Goal: Information Seeking & Learning: Learn about a topic

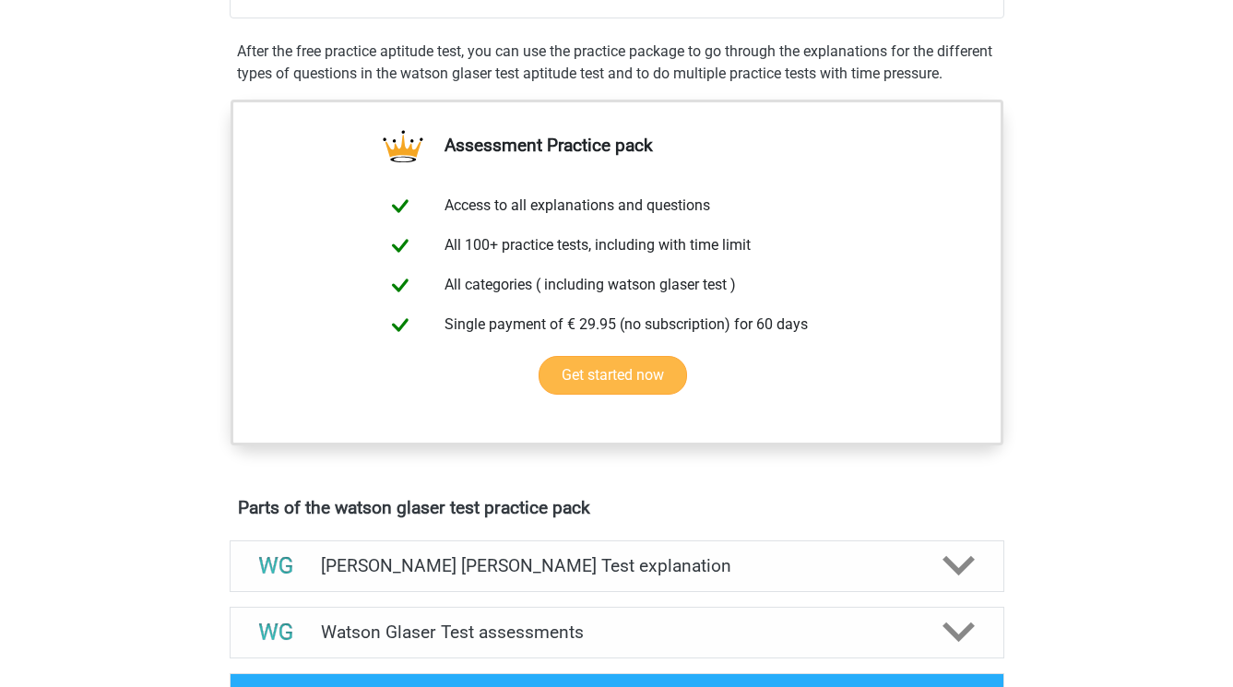
scroll to position [847, 0]
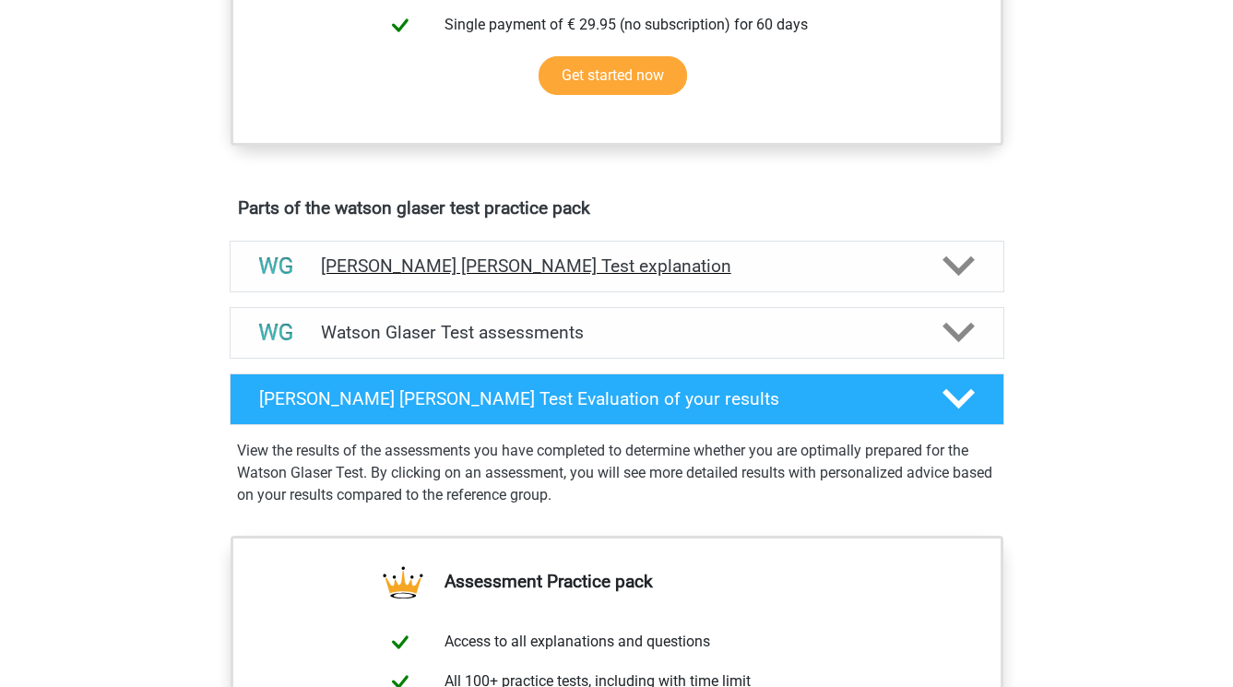
click at [402, 277] on h4 "[PERSON_NAME] [PERSON_NAME] Test explanation" at bounding box center [617, 266] width 592 height 21
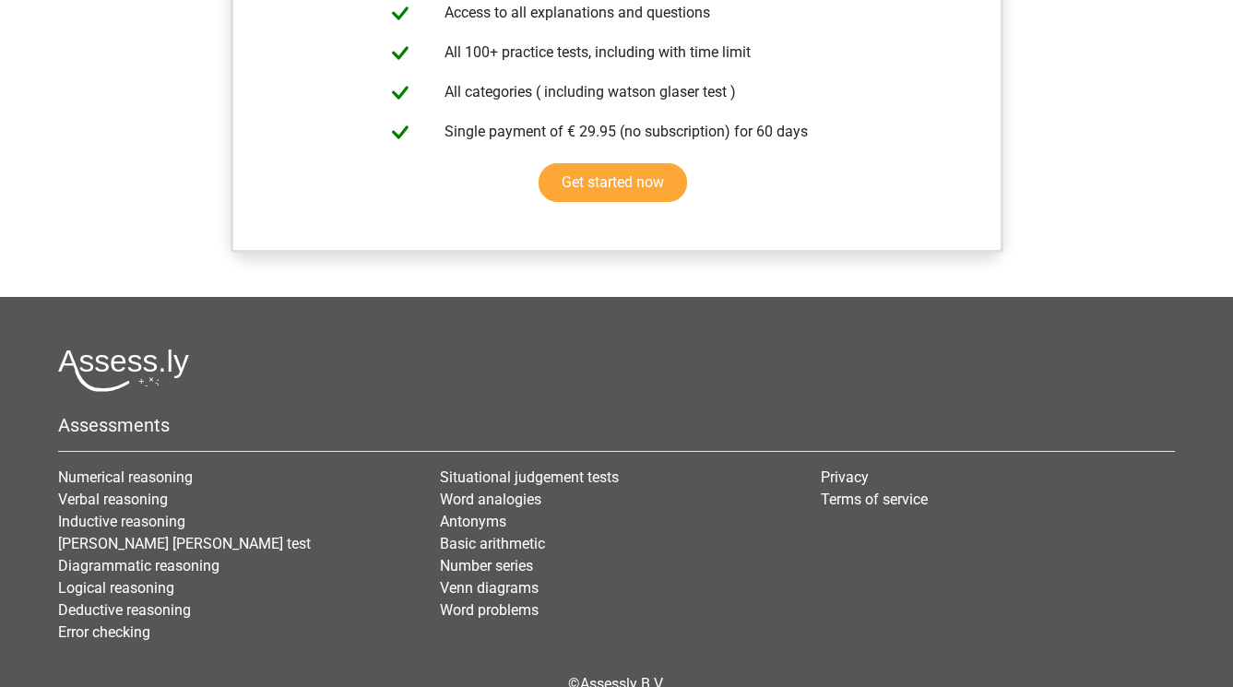
scroll to position [1497, 0]
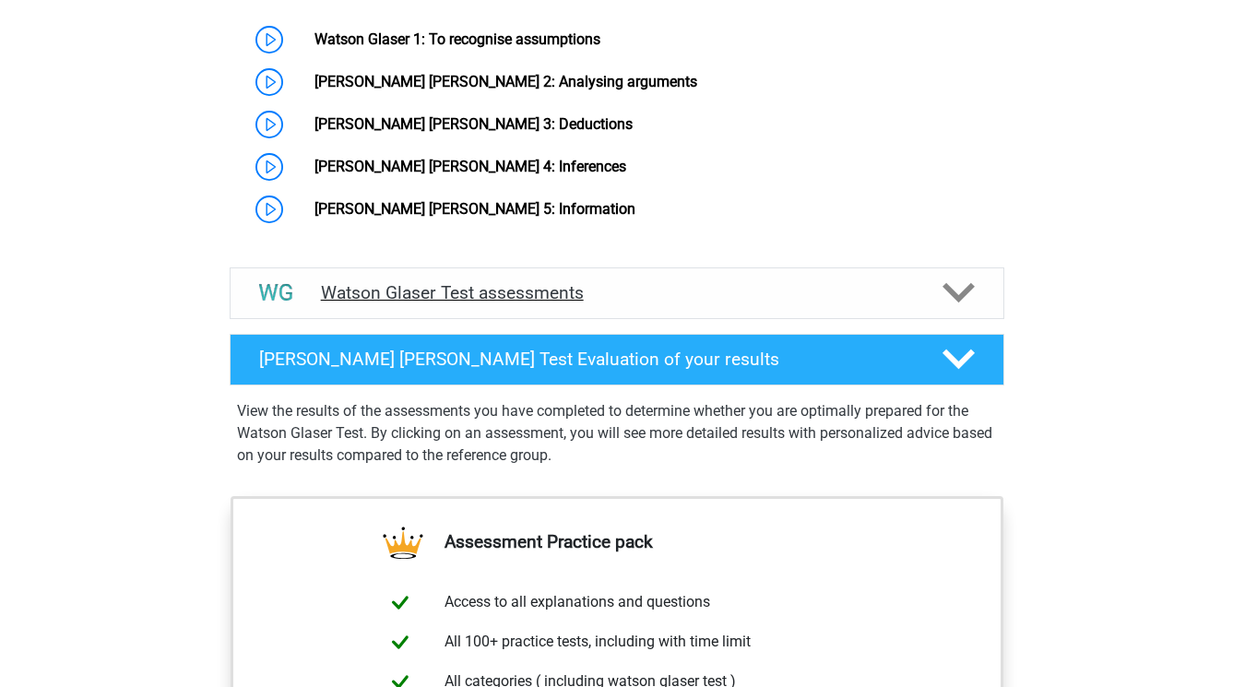
click at [928, 286] on div at bounding box center [957, 293] width 62 height 32
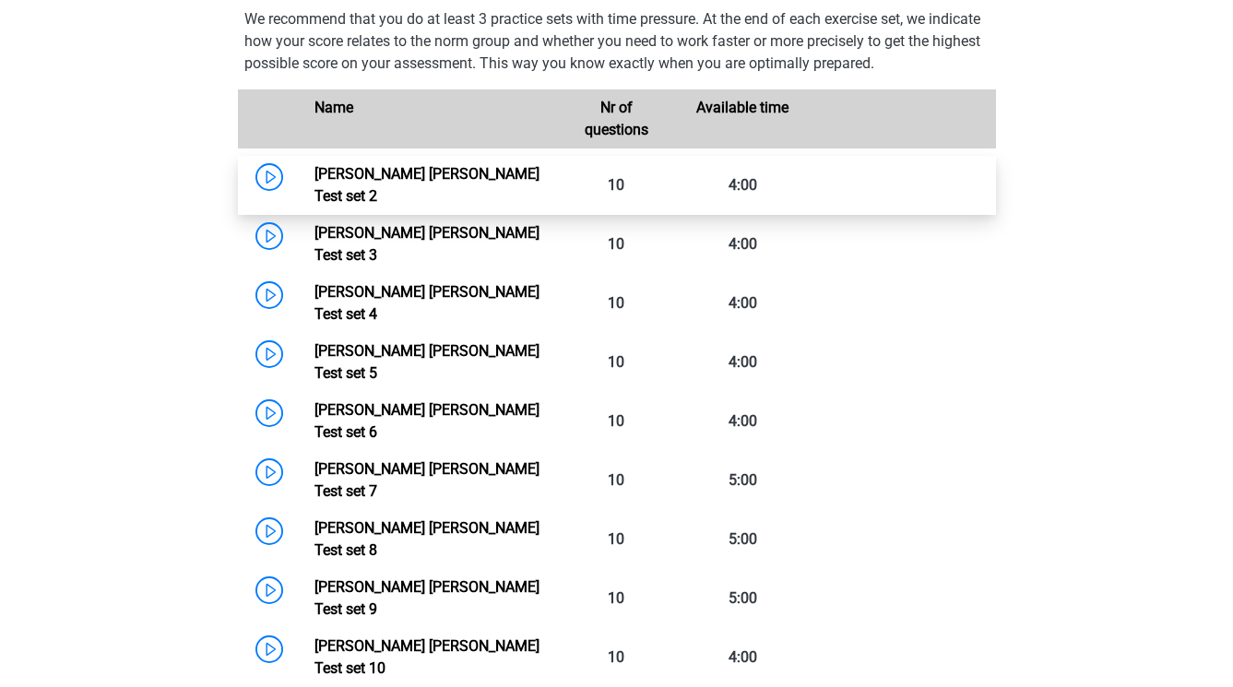
scroll to position [1737, 0]
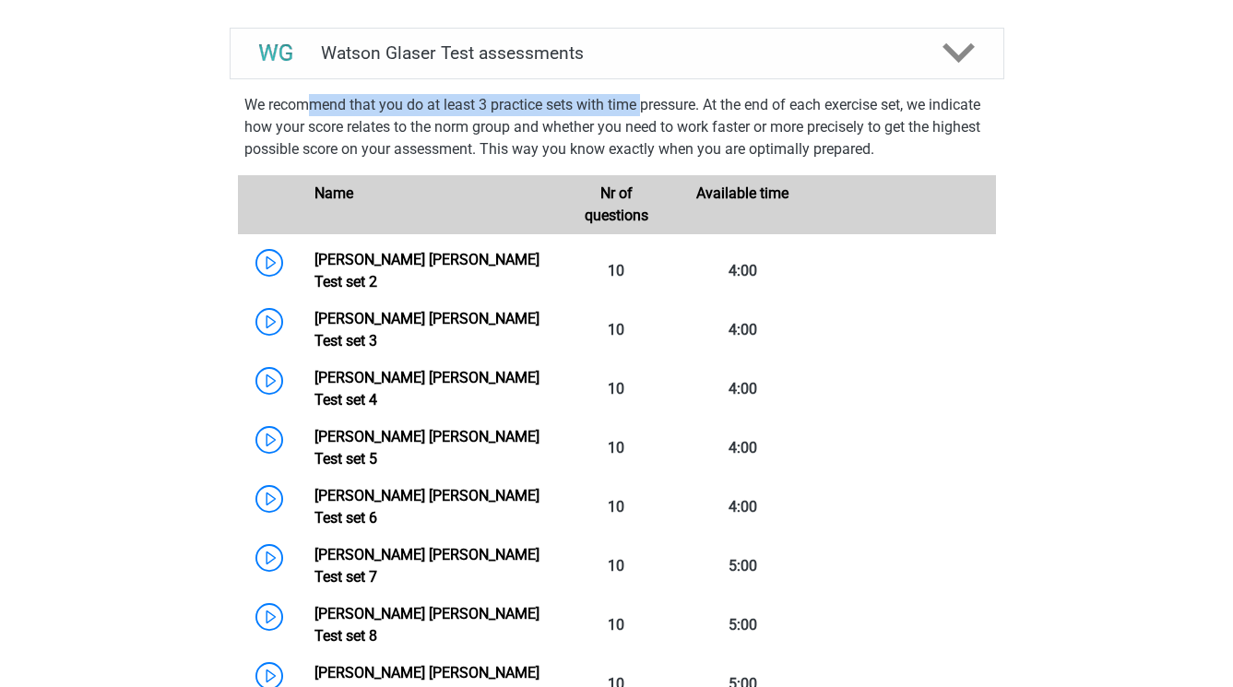
drag, startPoint x: 310, startPoint y: 102, endPoint x: 647, endPoint y: 99, distance: 336.7
click at [647, 99] on p "We recommend that you do at least 3 practice sets with time pressure. At the en…" at bounding box center [616, 127] width 745 height 66
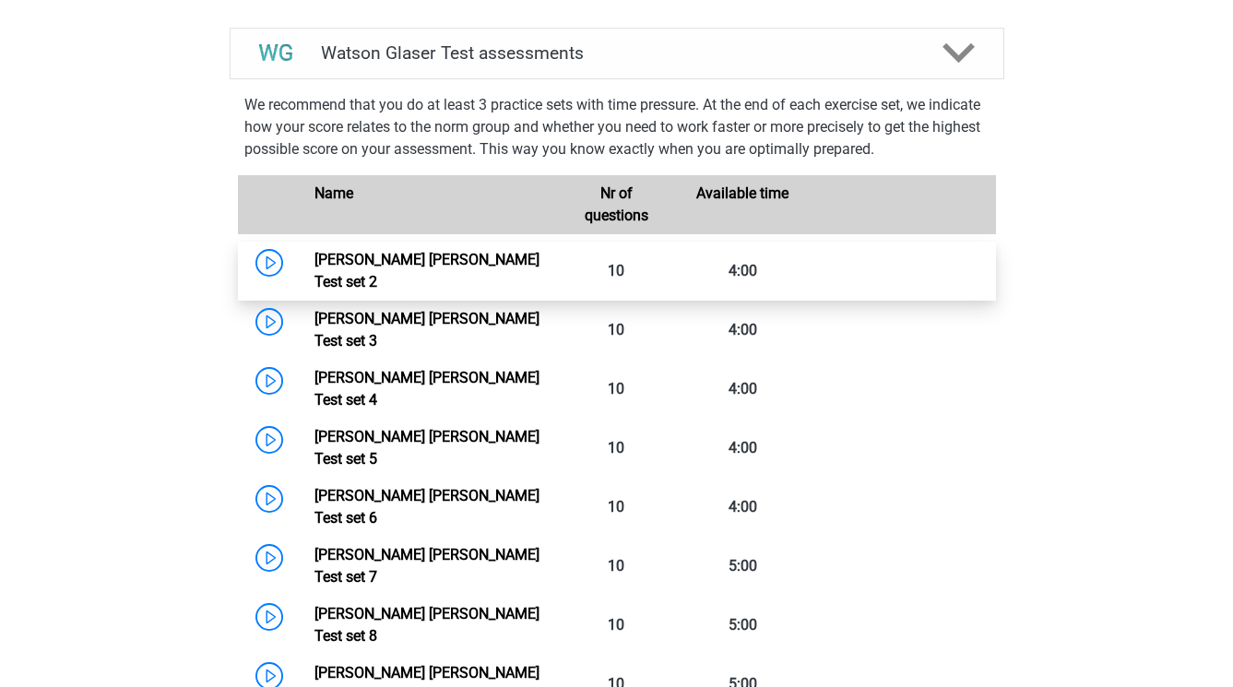
click at [315, 259] on link "[PERSON_NAME] [PERSON_NAME] Test set 2" at bounding box center [427, 271] width 225 height 40
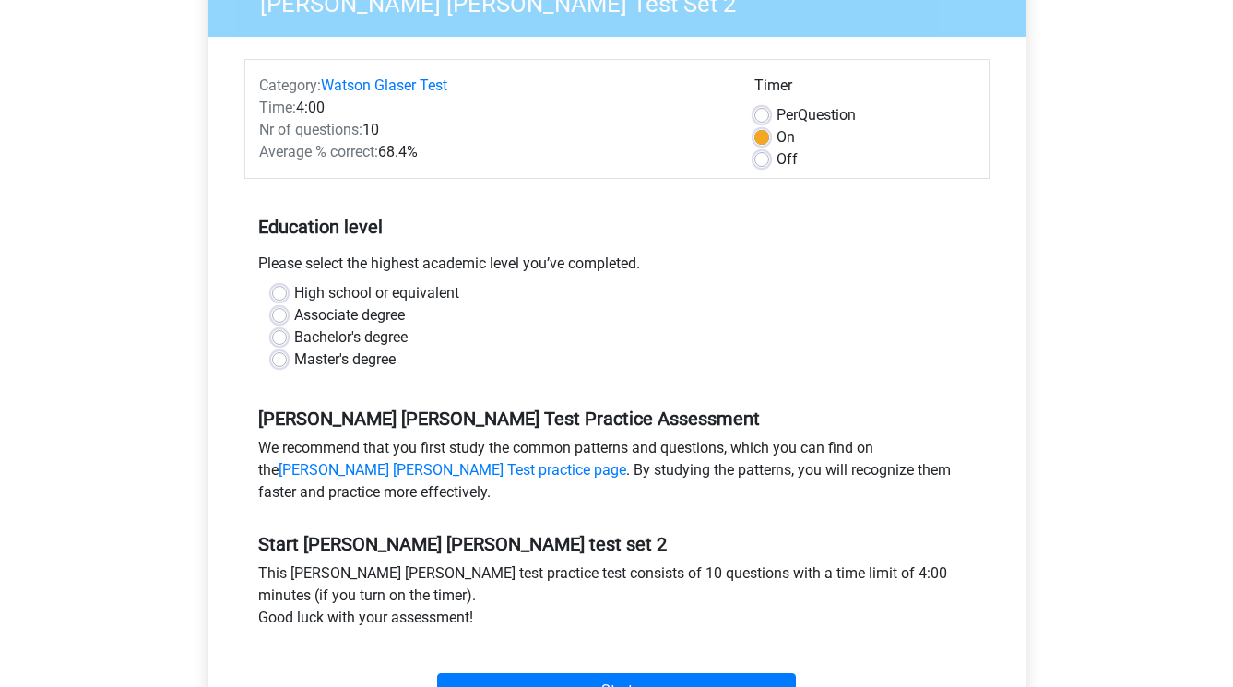
scroll to position [176, 0]
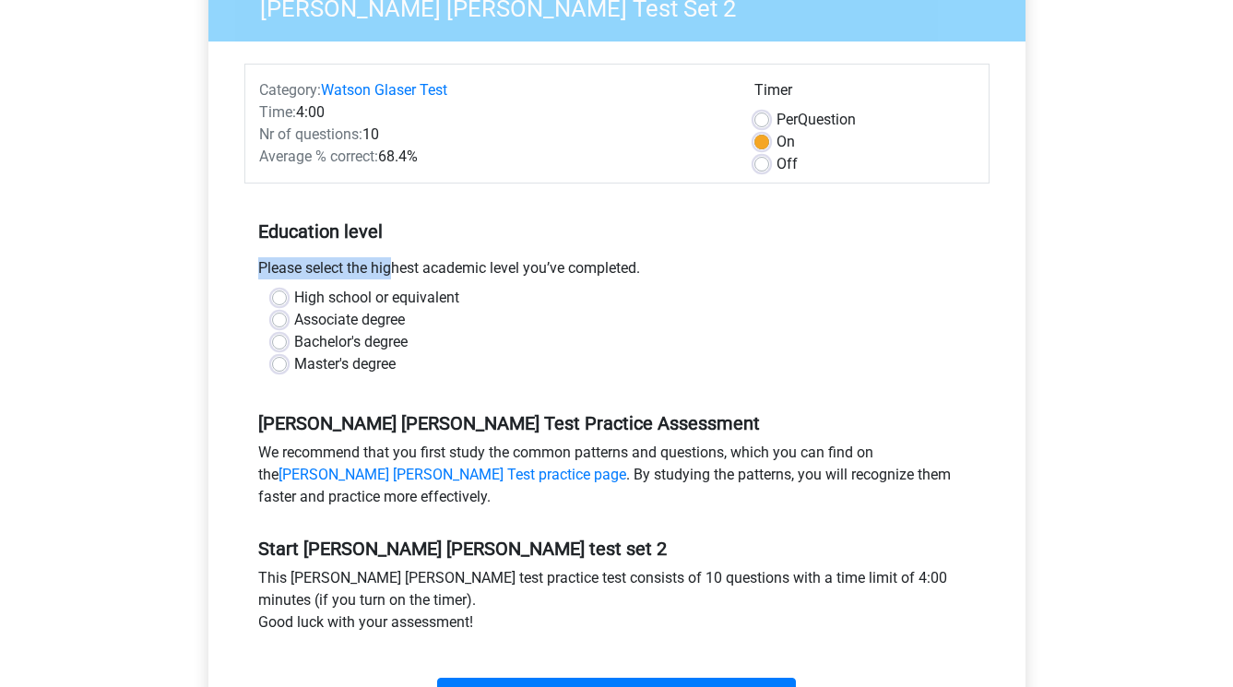
drag, startPoint x: 309, startPoint y: 265, endPoint x: 637, endPoint y: 247, distance: 328.9
click at [637, 247] on div "Education level Please select the highest academic level you’ve completed. High…" at bounding box center [616, 290] width 745 height 199
click at [618, 263] on div "Please select the highest academic level you’ve completed." at bounding box center [616, 272] width 745 height 30
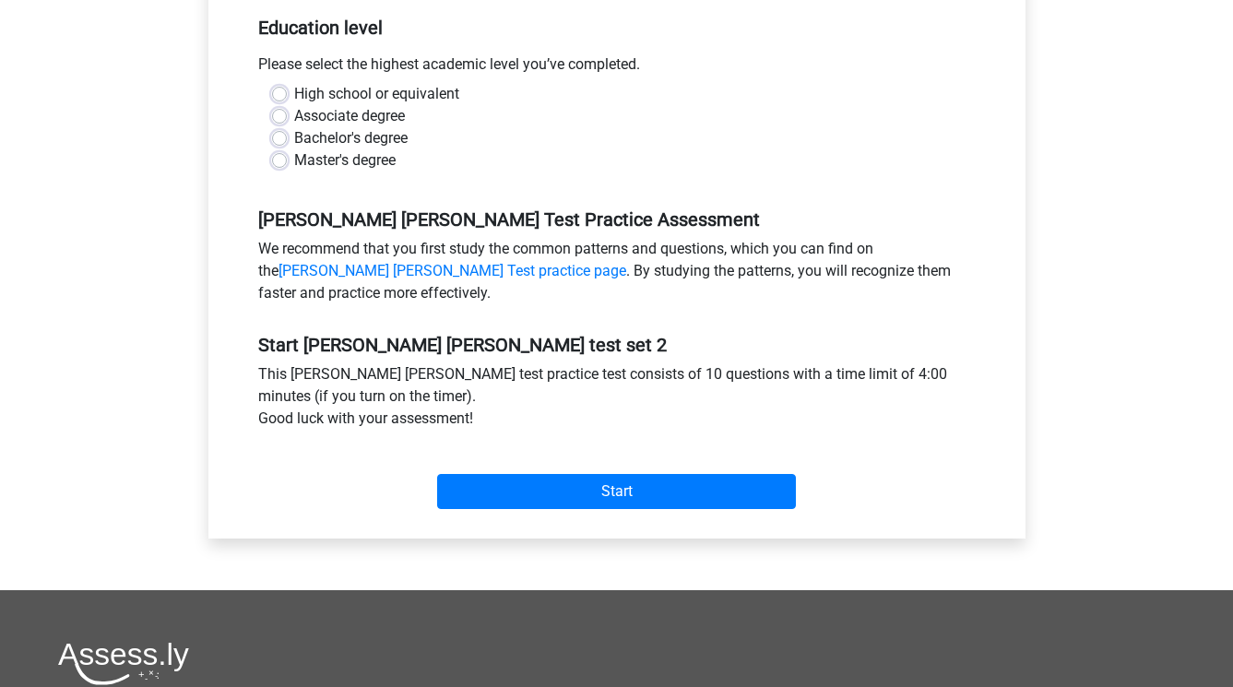
scroll to position [384, 0]
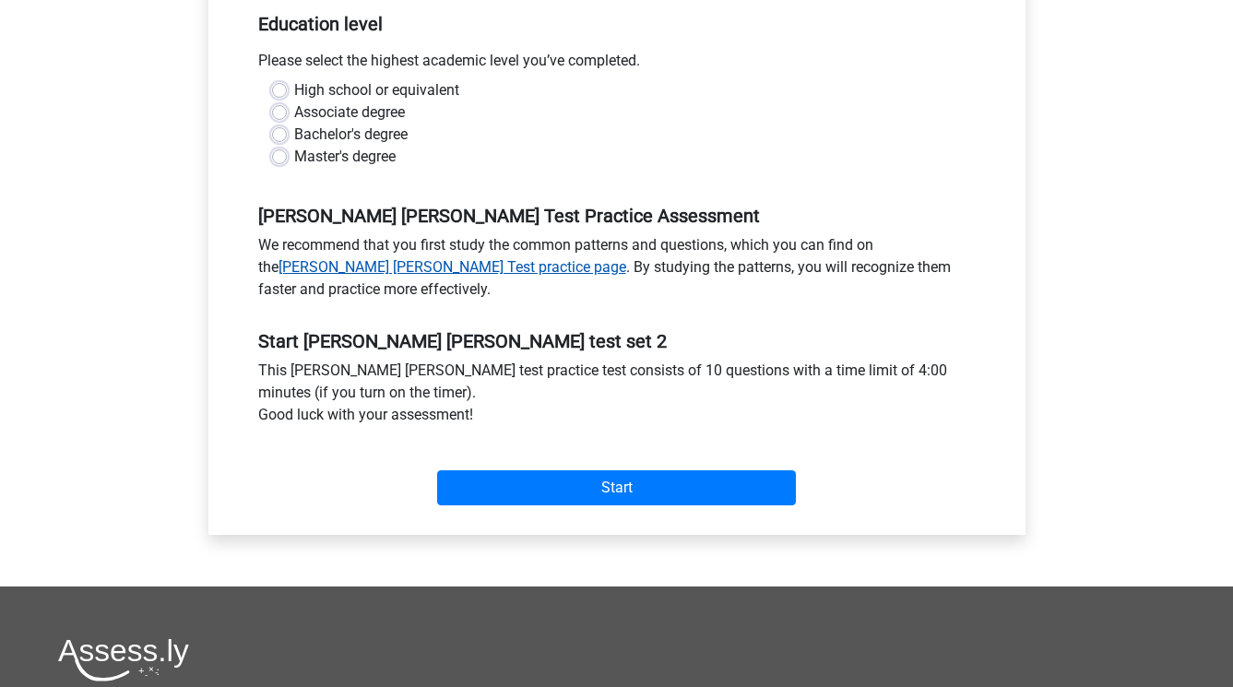
click at [365, 262] on link "Watson Glaser Test practice page" at bounding box center [453, 267] width 348 height 18
